Goal: Task Accomplishment & Management: Manage account settings

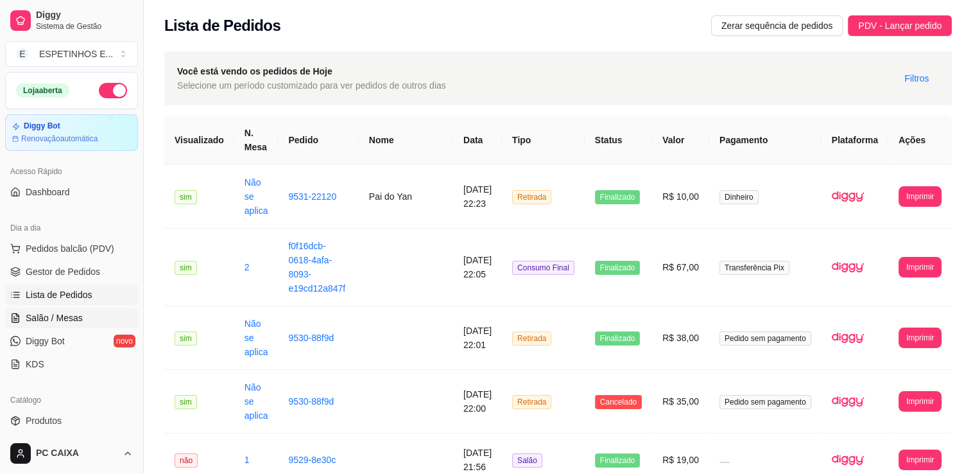
click at [56, 316] on span "Salão / Mesas" at bounding box center [54, 317] width 57 height 13
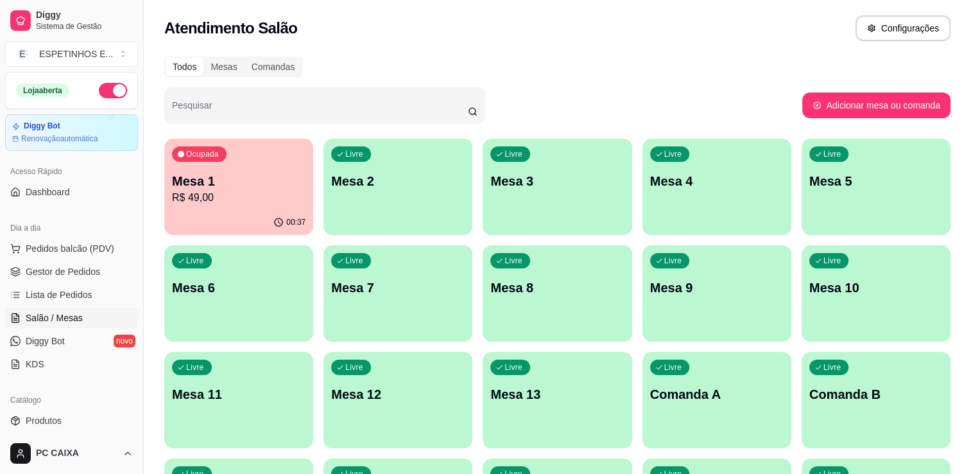
click at [212, 180] on p "Mesa 1" at bounding box center [238, 181] width 133 height 18
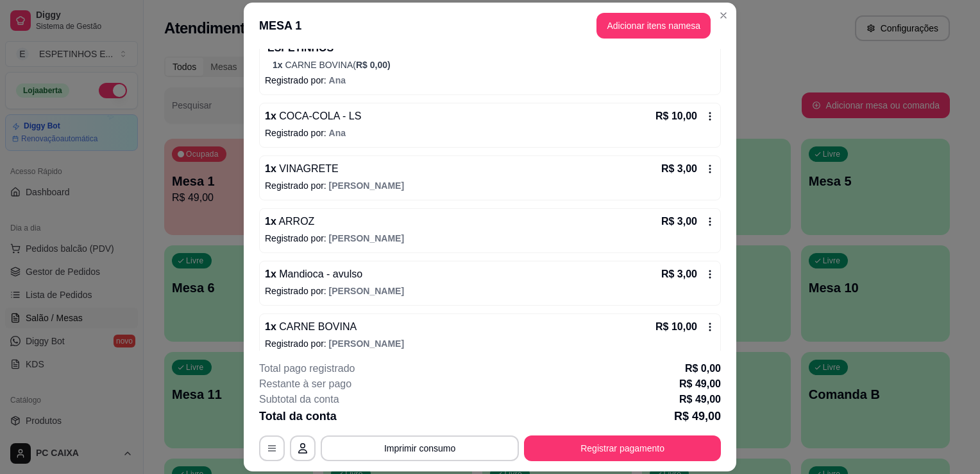
scroll to position [257, 0]
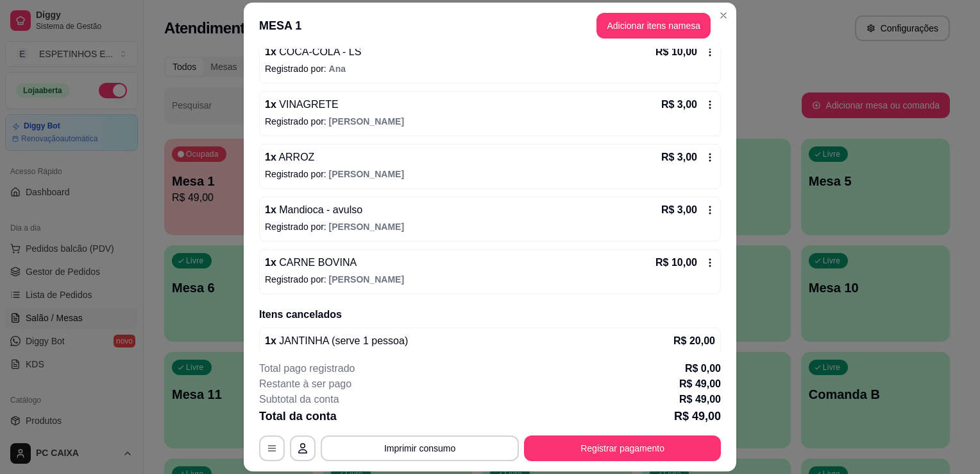
click at [431, 399] on div "Subtotal da conta R$ 49,00" at bounding box center [490, 398] width 462 height 15
click at [569, 436] on button "Registrar pagamento" at bounding box center [622, 448] width 197 height 26
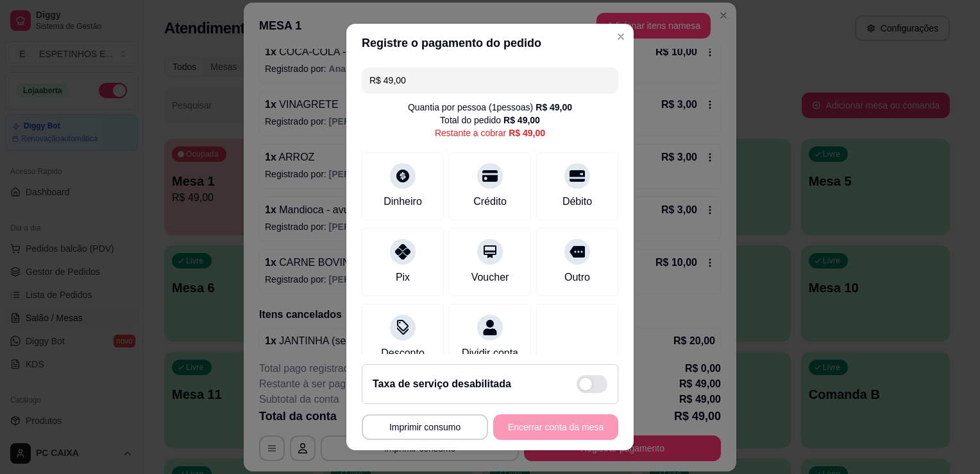
drag, startPoint x: 438, startPoint y: 80, endPoint x: 213, endPoint y: 99, distance: 226.0
click at [213, 99] on div "**********" at bounding box center [490, 237] width 980 height 474
click at [390, 263] on div "Pix" at bounding box center [403, 259] width 90 height 75
click at [482, 176] on icon at bounding box center [490, 172] width 17 height 13
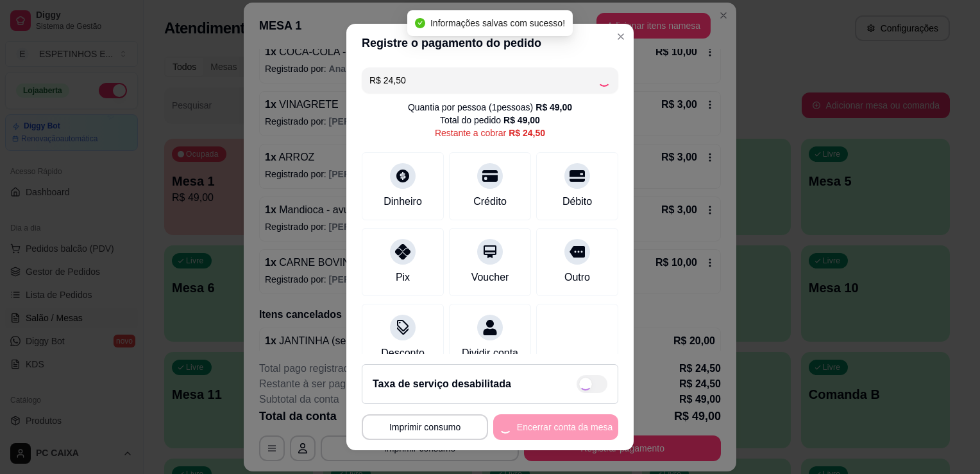
type input "R$ 0,00"
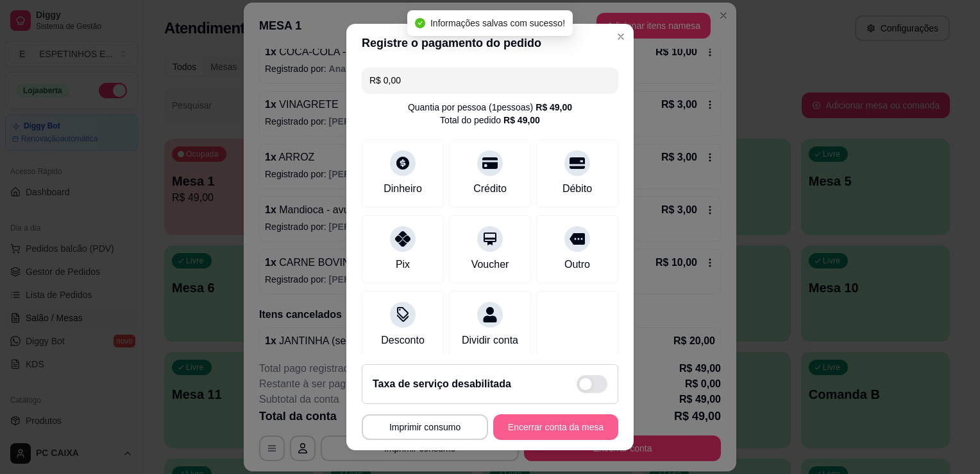
click at [534, 422] on button "Encerrar conta da mesa" at bounding box center [555, 427] width 125 height 26
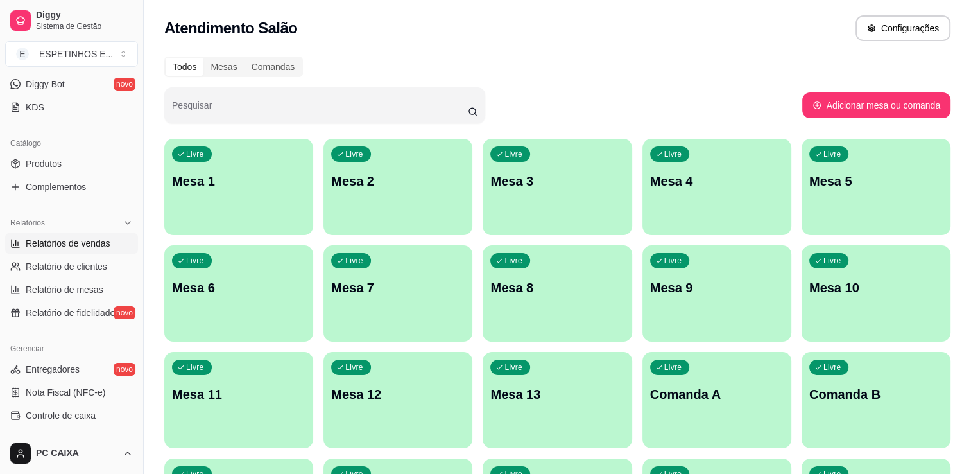
click at [74, 244] on span "Relatórios de vendas" at bounding box center [68, 243] width 85 height 13
select select "ALL"
select select "0"
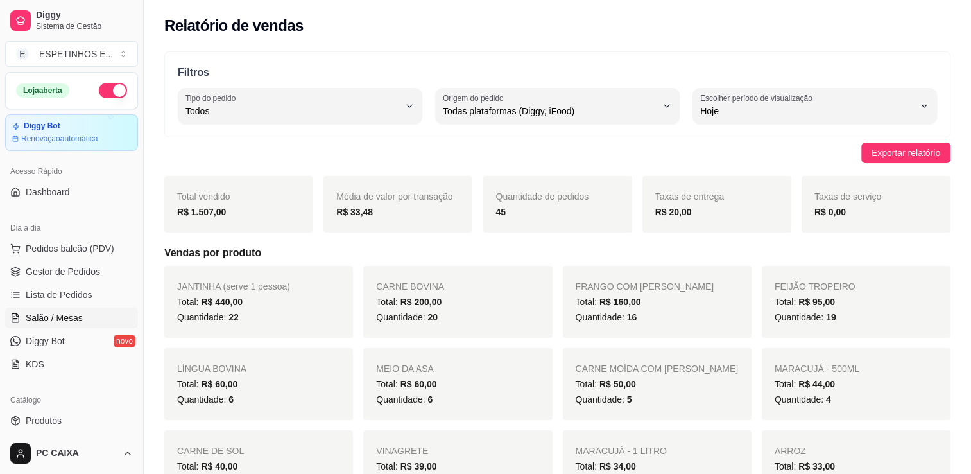
click at [77, 323] on link "Salão / Mesas" at bounding box center [71, 317] width 133 height 21
